Goal: Task Accomplishment & Management: Manage account settings

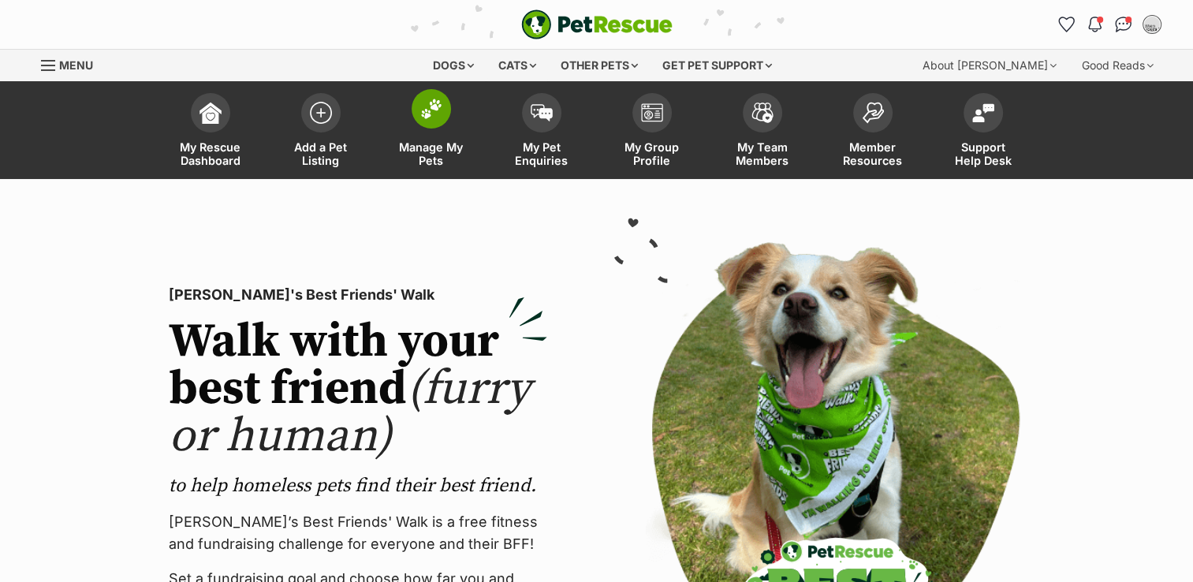
click at [429, 122] on span at bounding box center [431, 108] width 39 height 39
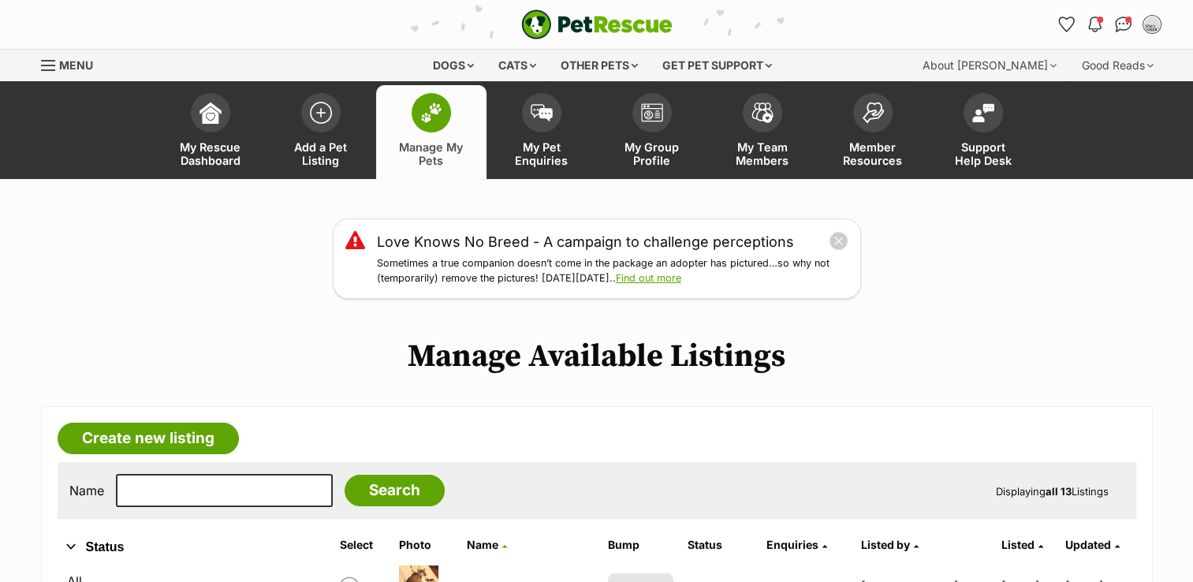
scroll to position [394, 0]
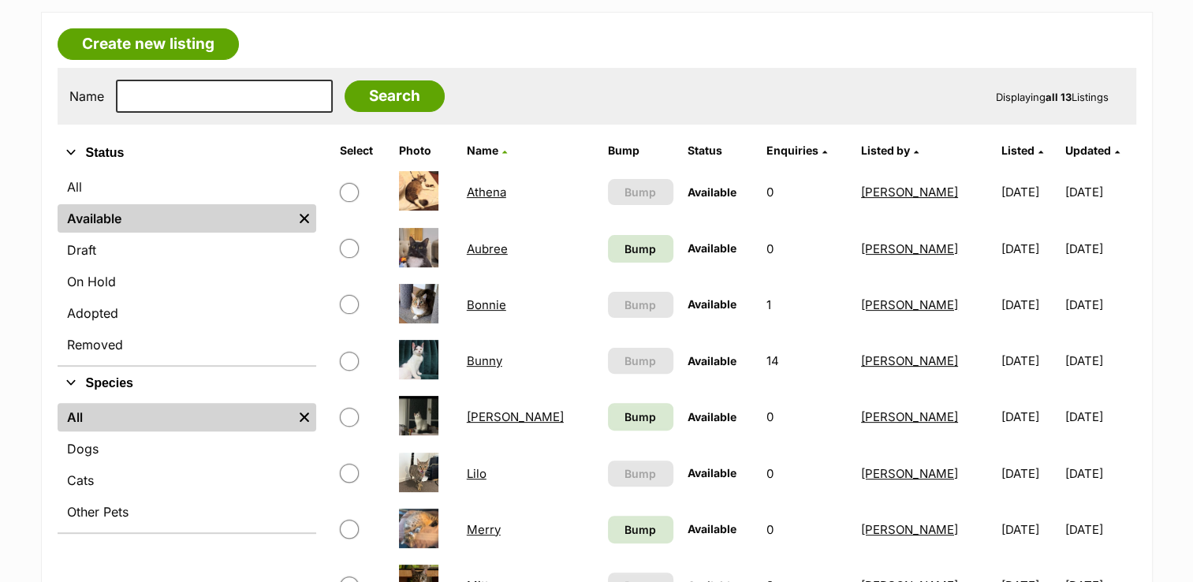
click at [621, 266] on td "Bump" at bounding box center [641, 249] width 78 height 54
click at [621, 423] on link "Bump" at bounding box center [640, 417] width 65 height 28
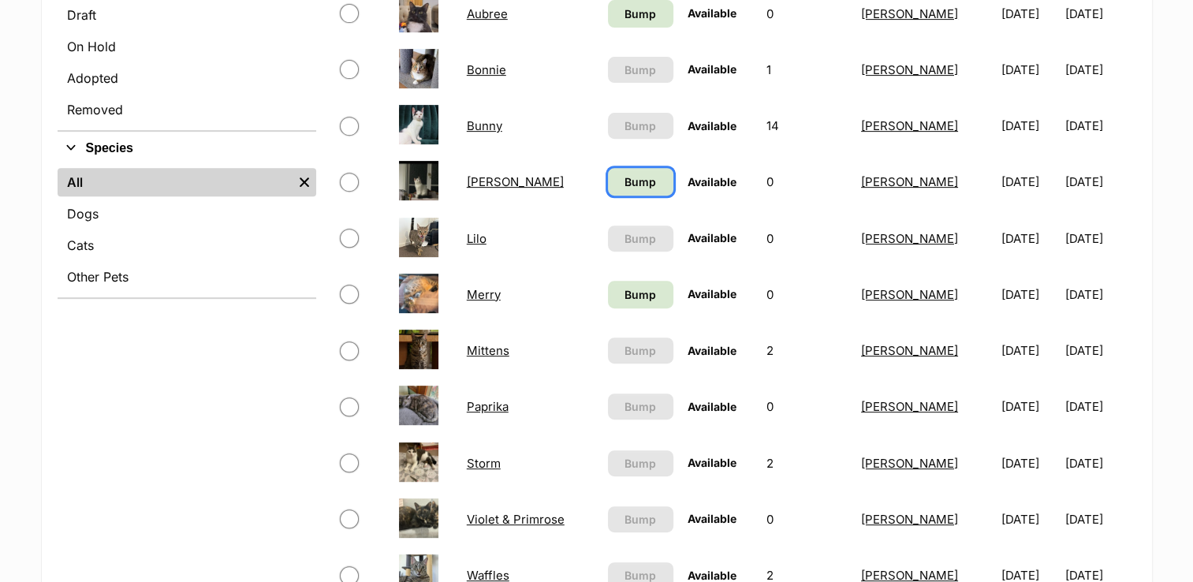
scroll to position [631, 0]
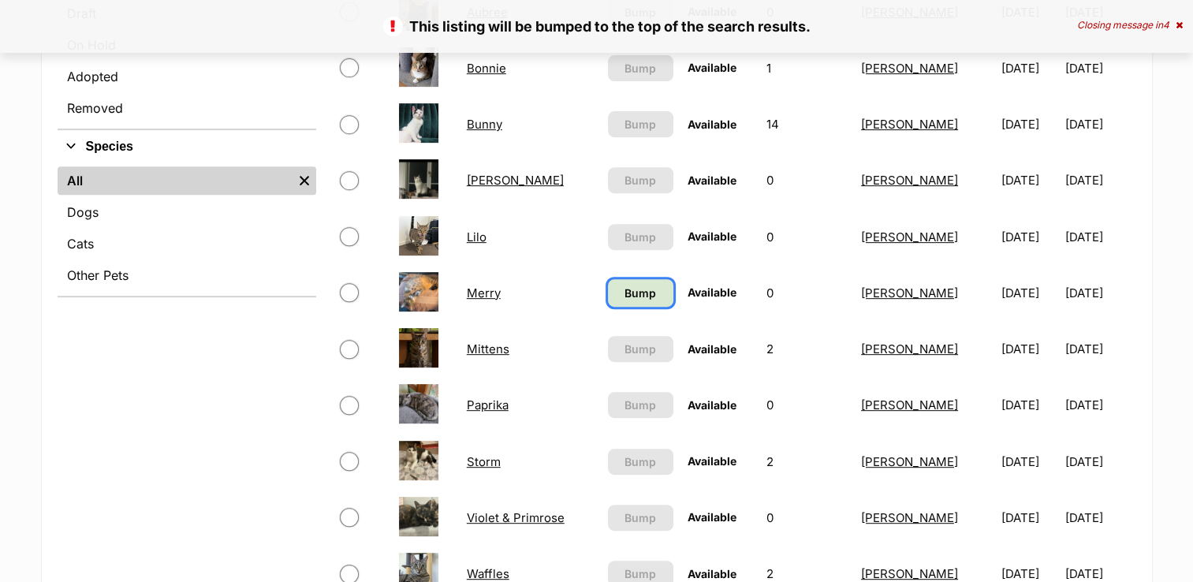
click at [623, 300] on link "Bump" at bounding box center [640, 293] width 65 height 28
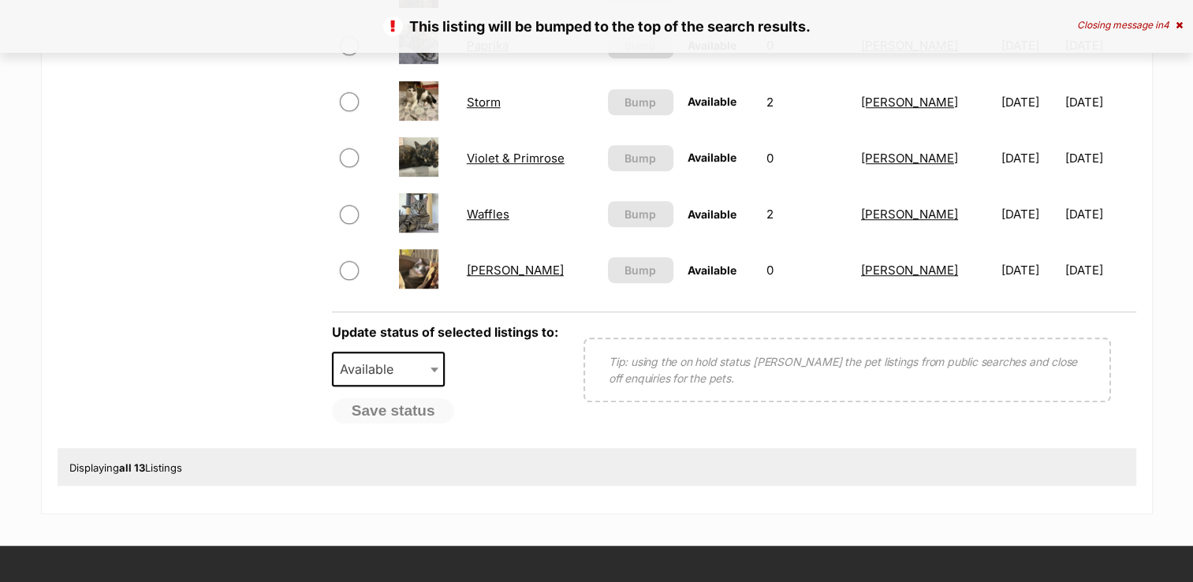
scroll to position [1104, 0]
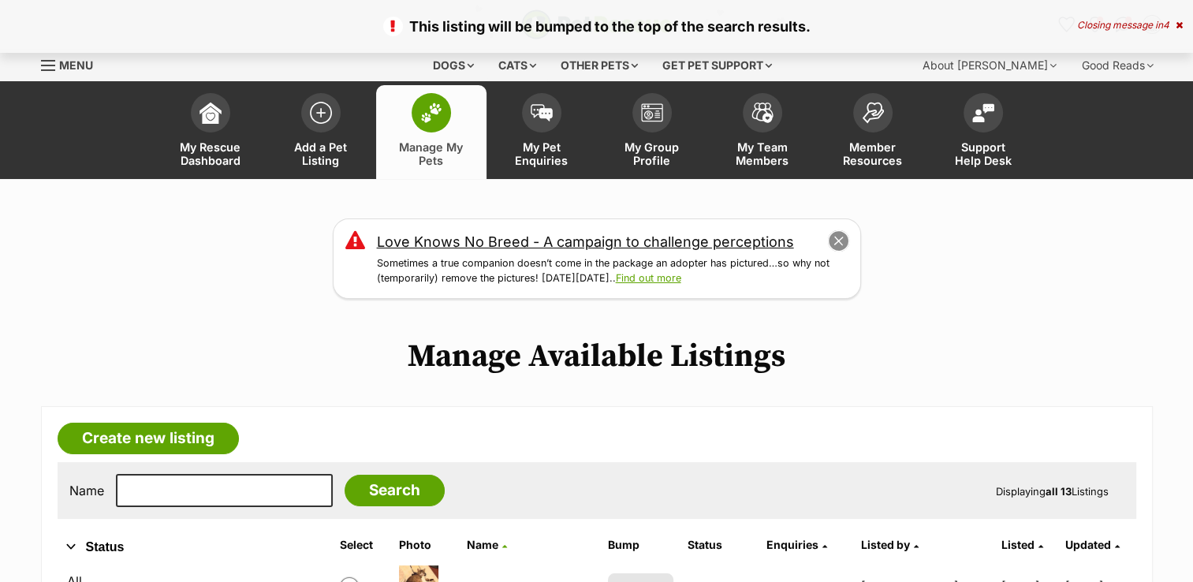
click at [837, 235] on button "close" at bounding box center [838, 241] width 22 height 22
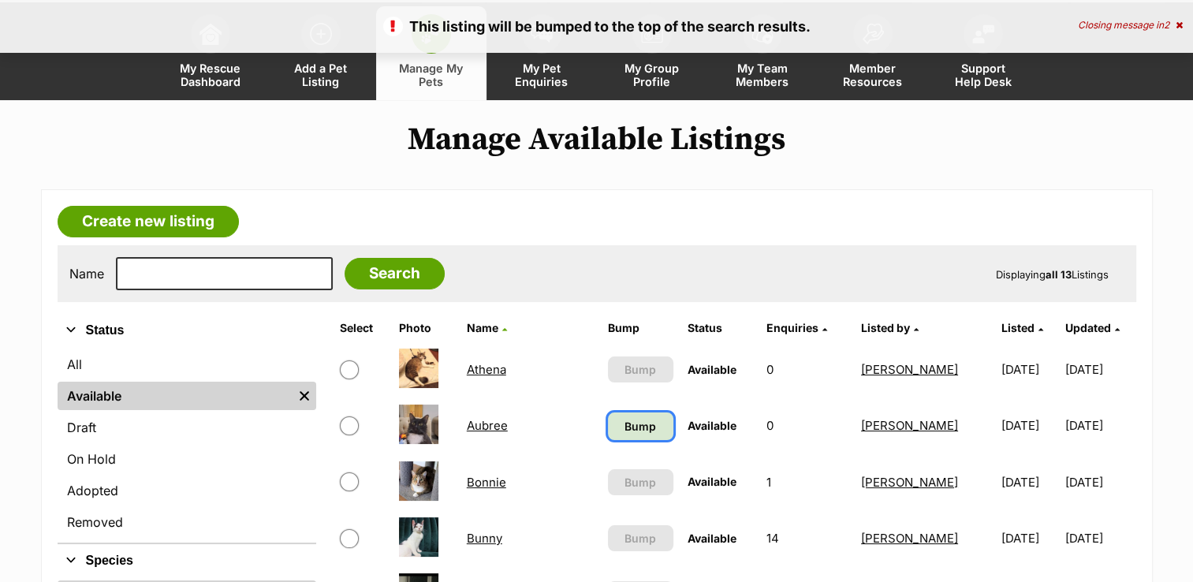
click at [634, 426] on span "Bump" at bounding box center [640, 426] width 32 height 17
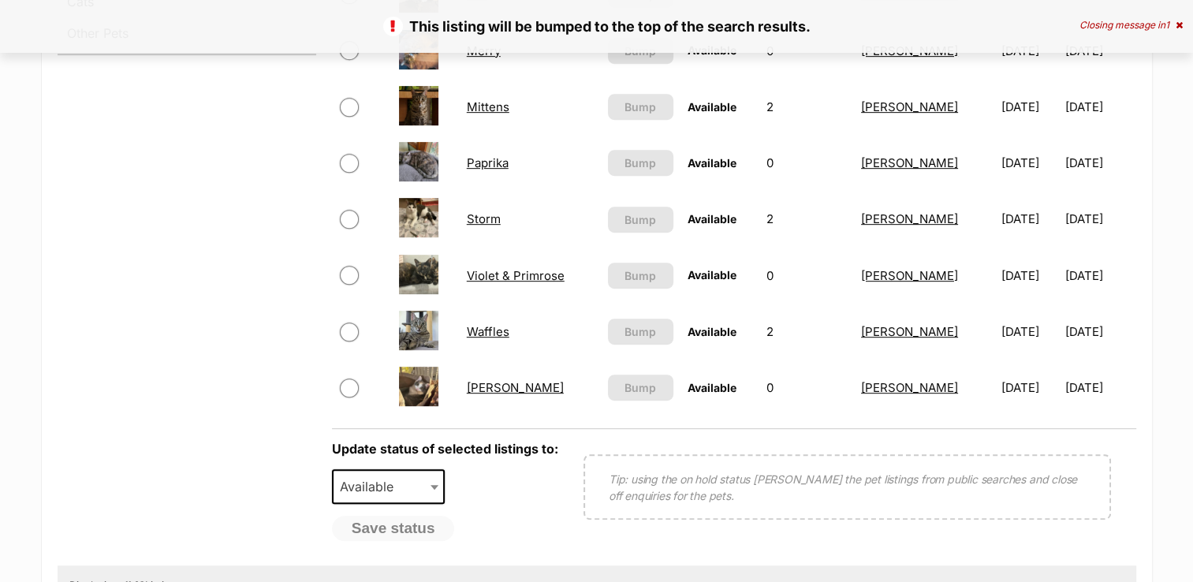
scroll to position [1064, 0]
